Goal: Task Accomplishment & Management: Manage account settings

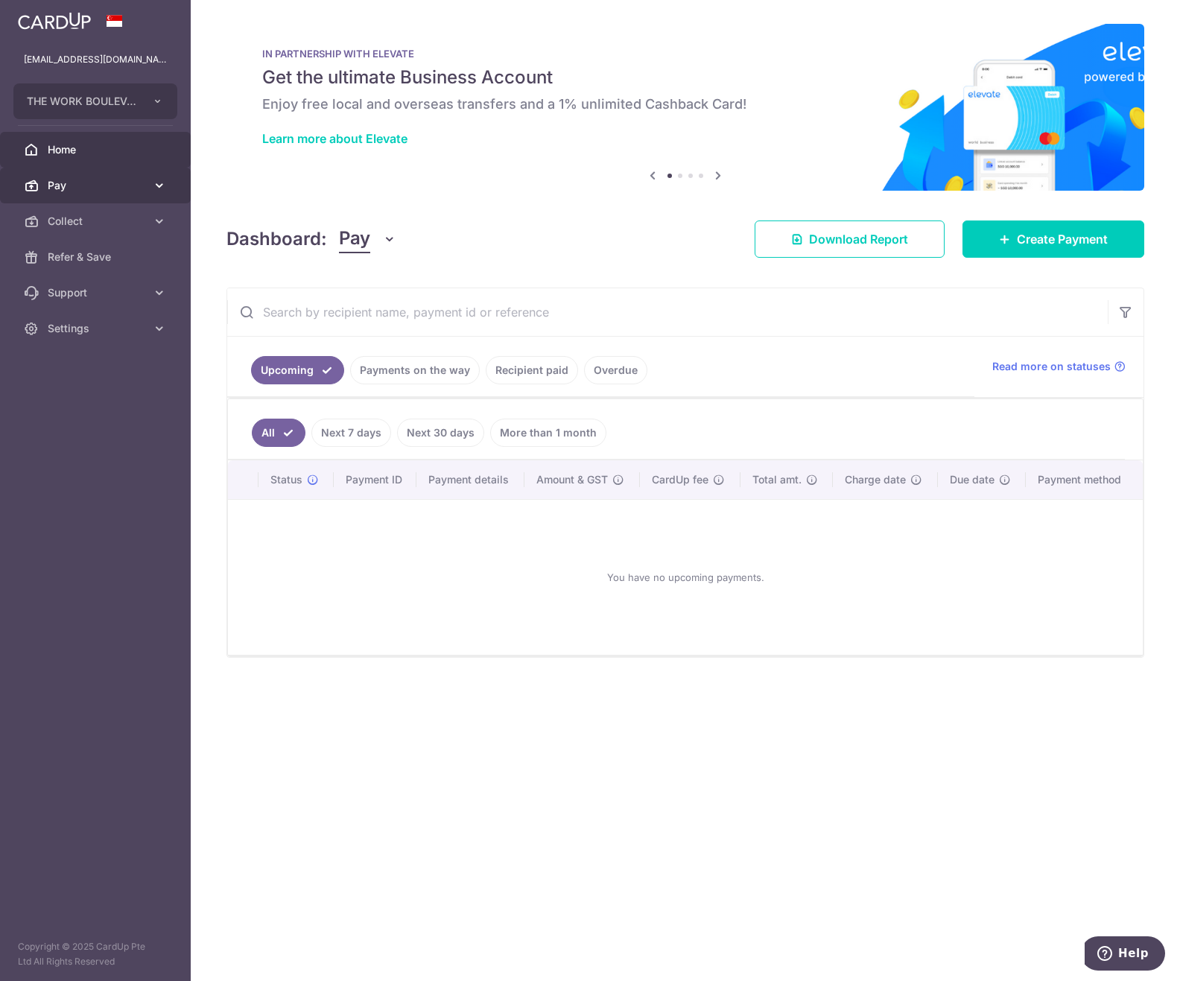
click at [108, 199] on link "Pay" at bounding box center [95, 186] width 191 height 36
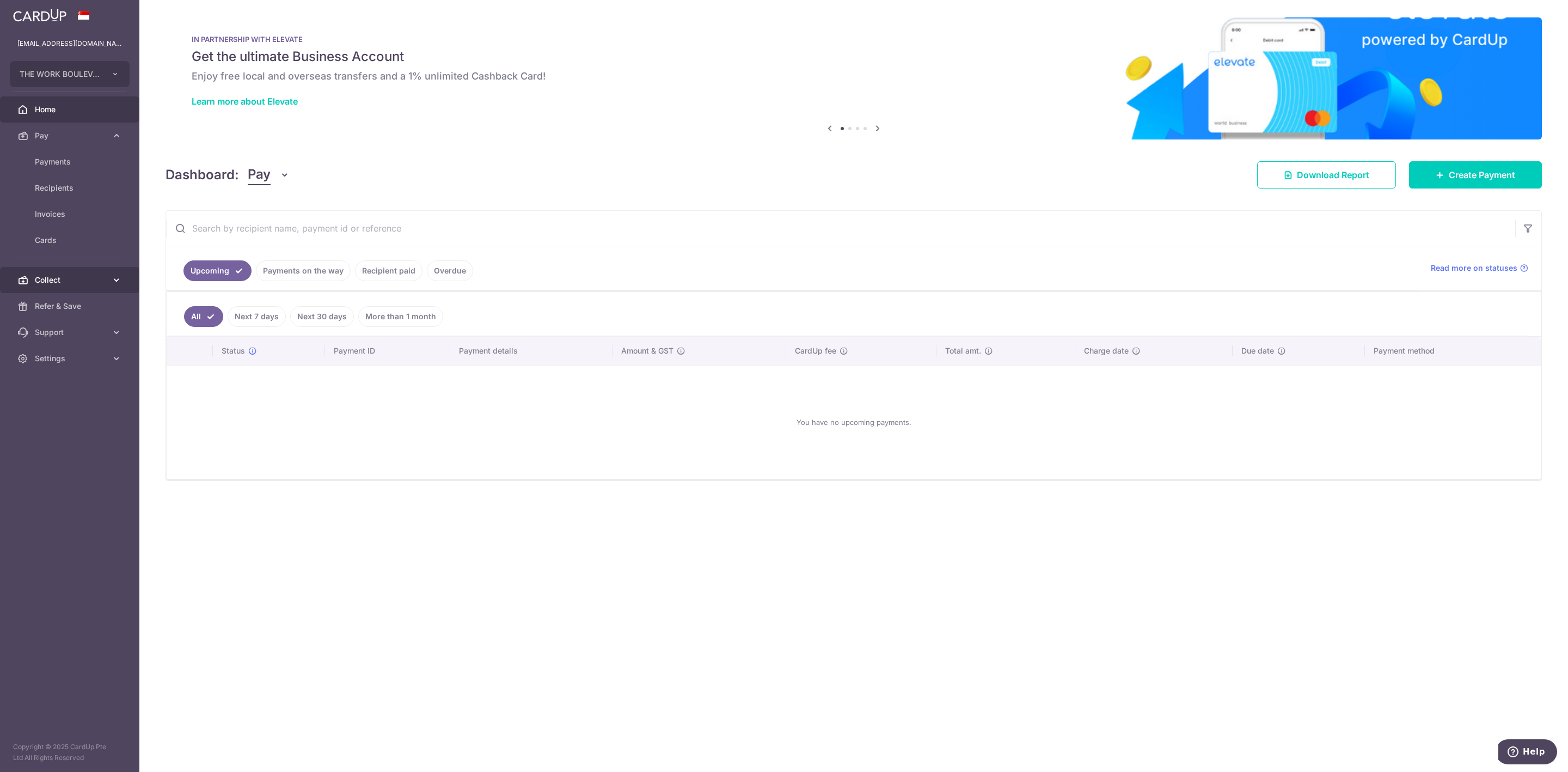
click at [67, 279] on span "Collect" at bounding box center [71, 280] width 72 height 11
click at [80, 350] on link "Payment Requests" at bounding box center [69, 358] width 140 height 26
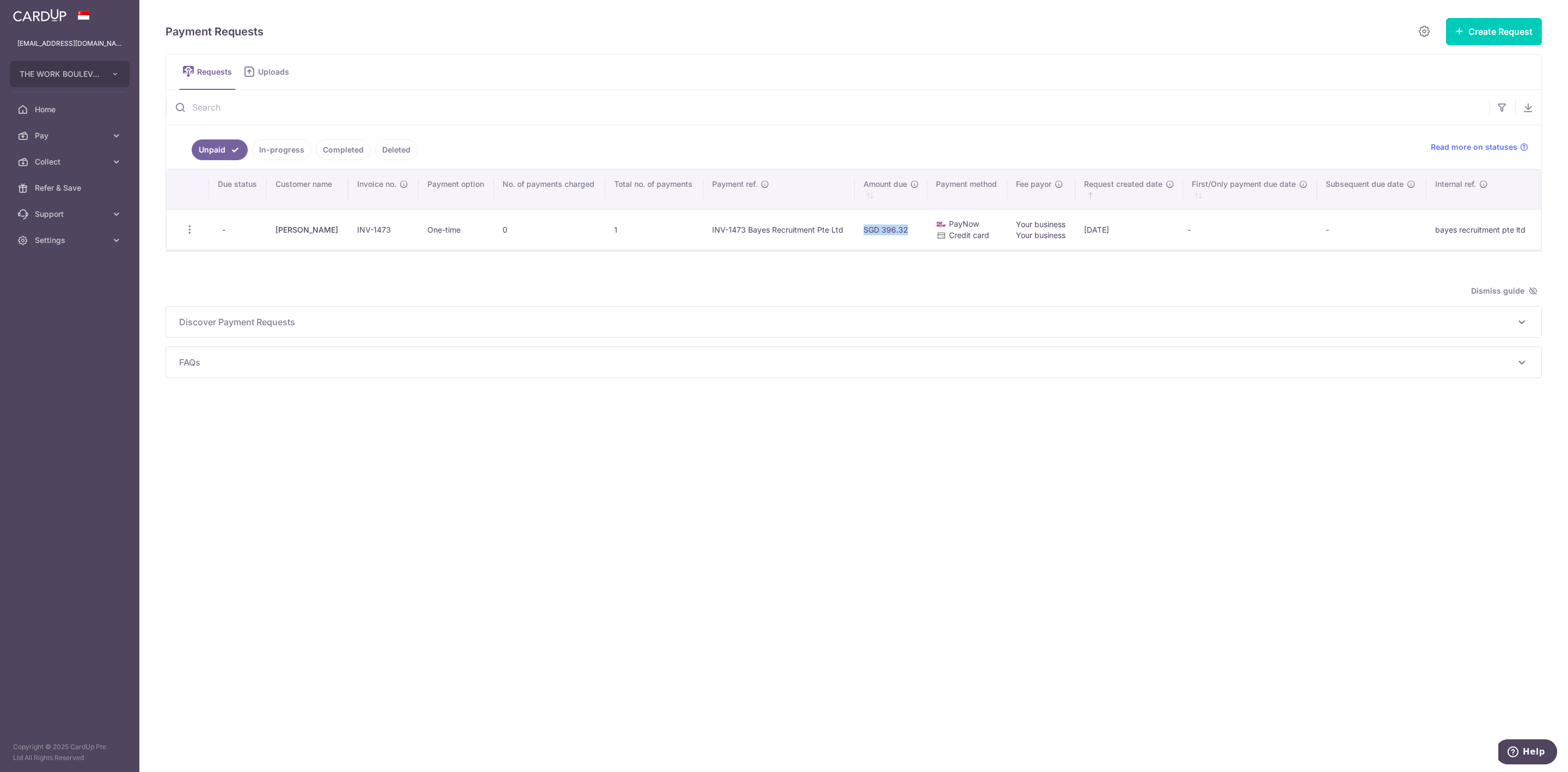
drag, startPoint x: 841, startPoint y: 250, endPoint x: 1554, endPoint y: 197, distance: 715.0
click at [862, 206] on table "Due status Customer name Invoice no. Payment option No. of payments charged Tot…" at bounding box center [853, 210] width 1374 height 80
click at [862, 294] on div "Dismiss guide" at bounding box center [854, 291] width 1377 height 13
click at [194, 234] on icon "button" at bounding box center [190, 230] width 12 height 12
click at [237, 284] on span "Delete Request" at bounding box center [245, 286] width 69 height 13
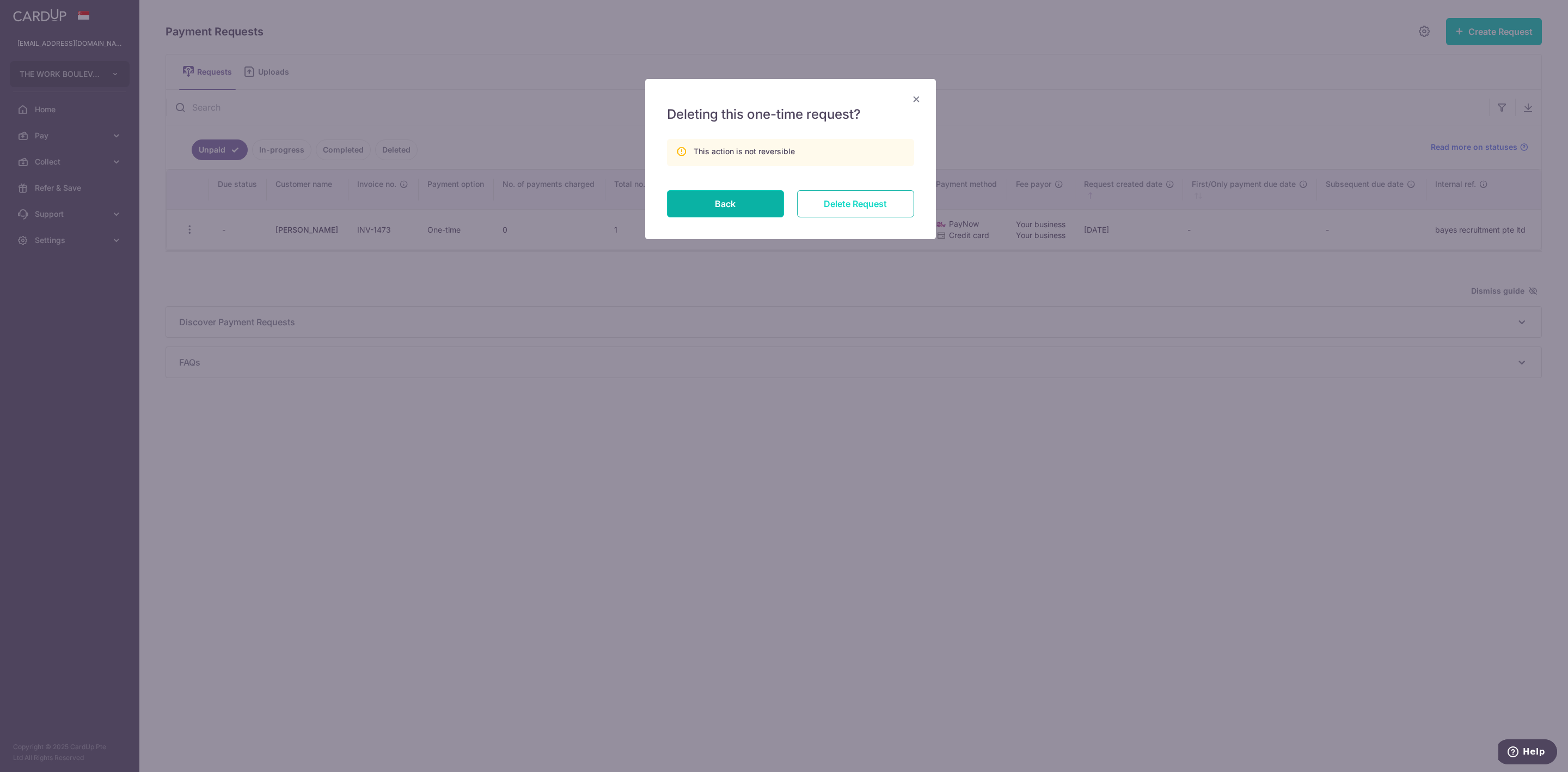
click at [862, 213] on input "Delete Request" at bounding box center [856, 203] width 117 height 27
